Goal: Task Accomplishment & Management: Manage account settings

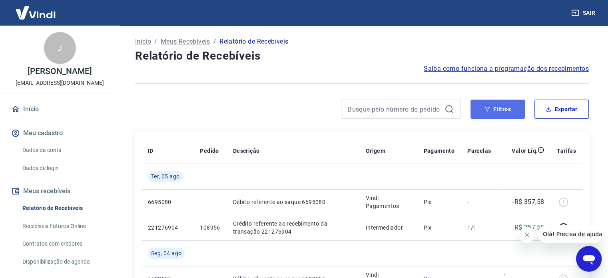
click at [497, 112] on button "Filtros" at bounding box center [497, 108] width 54 height 19
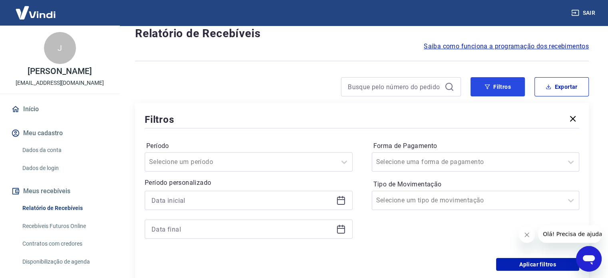
scroll to position [40, 0]
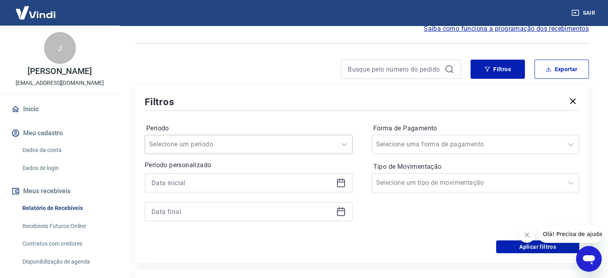
click at [308, 145] on div at bounding box center [240, 144] width 183 height 11
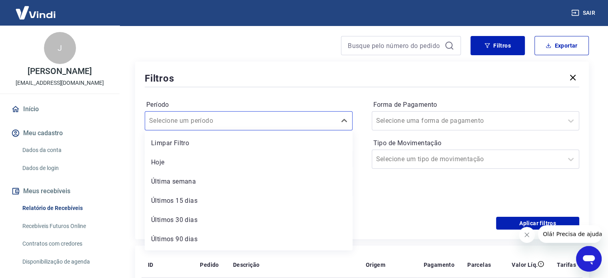
scroll to position [120, 0]
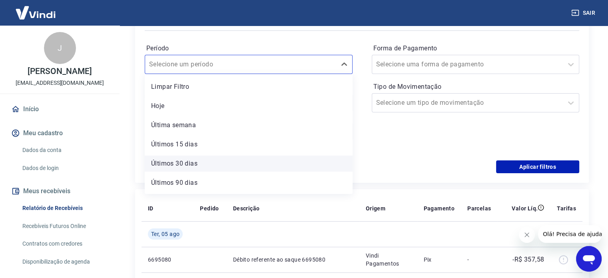
click at [167, 163] on div "Últimos 30 dias" at bounding box center [249, 163] width 208 height 16
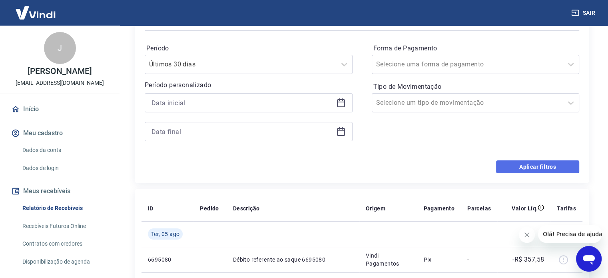
click at [518, 167] on button "Aplicar filtros" at bounding box center [537, 166] width 83 height 13
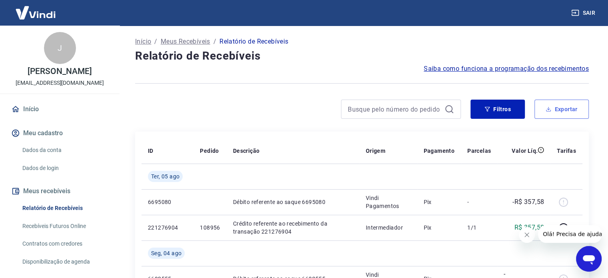
click at [567, 110] on button "Exportar" at bounding box center [561, 108] width 54 height 19
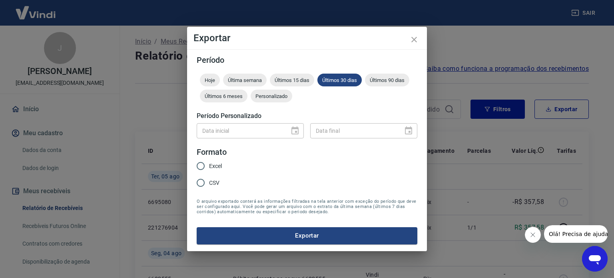
click at [214, 164] on span "Excel" at bounding box center [215, 166] width 13 height 8
click at [209, 164] on input "Excel" at bounding box center [200, 165] width 17 height 17
radio input "true"
click at [297, 233] on button "Exportar" at bounding box center [307, 235] width 220 height 17
